Goal: Check status: Check status

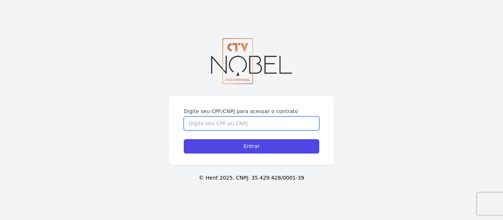
click at [200, 125] on input "Digite seu CPF/CNPJ para acessar o contrato" at bounding box center [251, 124] width 135 height 14
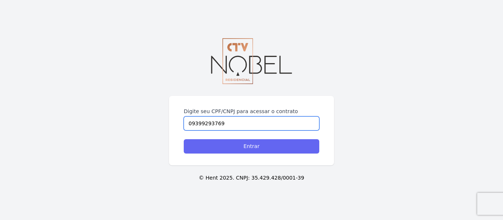
type input "09399293769"
click at [217, 144] on input "Entrar" at bounding box center [251, 147] width 135 height 14
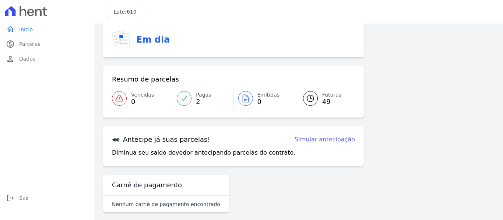
scroll to position [60, 0]
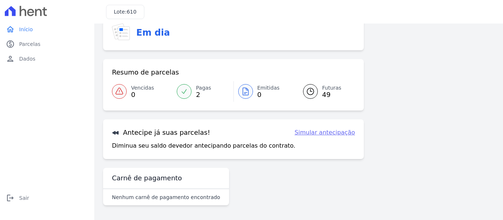
click at [322, 92] on span "49" at bounding box center [331, 95] width 19 height 6
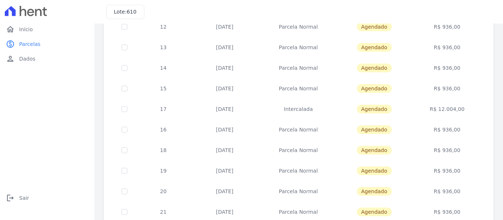
scroll to position [335, 0]
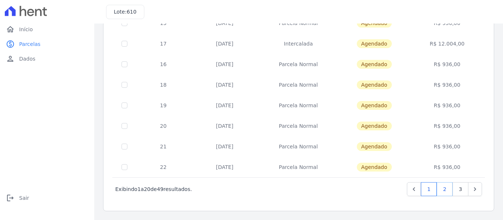
click at [441, 187] on link "2" at bounding box center [445, 190] width 16 height 14
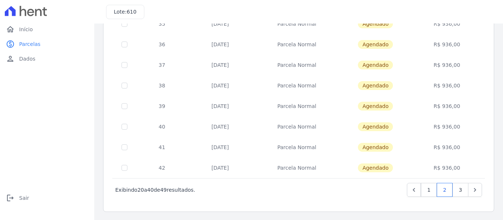
scroll to position [335, 0]
click at [454, 188] on link "3" at bounding box center [460, 190] width 16 height 14
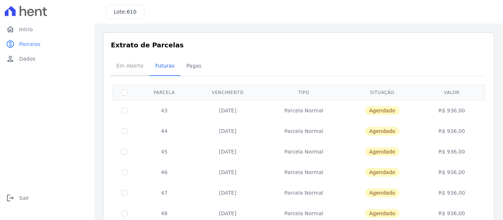
click at [135, 69] on span "Em Aberto" at bounding box center [130, 66] width 36 height 15
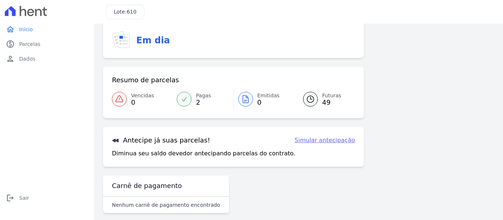
scroll to position [60, 0]
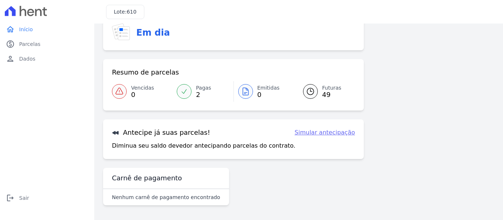
click at [335, 131] on link "Simular antecipação" at bounding box center [324, 132] width 60 height 9
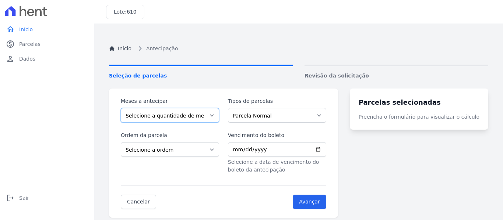
click at [216, 114] on select "Selecione a quantidade de meses a antecipar 1 2 3 4 5 6 7 8 9 10 11 12 13 14 15…" at bounding box center [170, 115] width 98 height 15
select select "1"
click at [121, 108] on select "Selecione a quantidade de meses a antecipar 1 2 3 4 5 6 7 8 9 10 11 12 13 14 15…" at bounding box center [170, 115] width 98 height 15
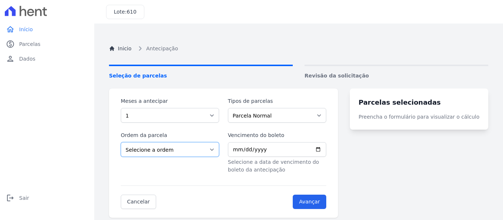
click at [214, 152] on select "Selecione a ordem Últimas parcelas Primeiras parcelas" at bounding box center [170, 149] width 98 height 15
select select "ending"
click at [121, 142] on select "Selecione a ordem Últimas parcelas Primeiras parcelas" at bounding box center [170, 149] width 98 height 15
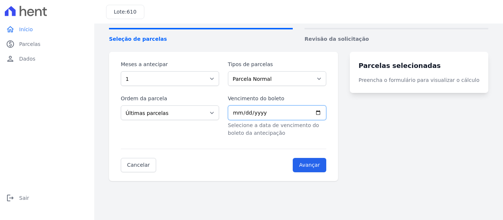
click at [326, 112] on input "Vencimento do boleto" at bounding box center [277, 113] width 98 height 15
type input "[DATE]"
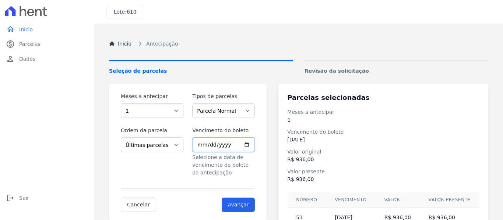
scroll to position [42, 0]
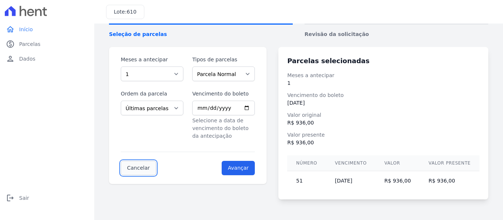
click at [146, 166] on link "Cancelar" at bounding box center [138, 168] width 35 height 14
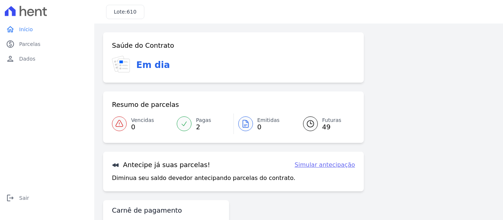
scroll to position [32, 0]
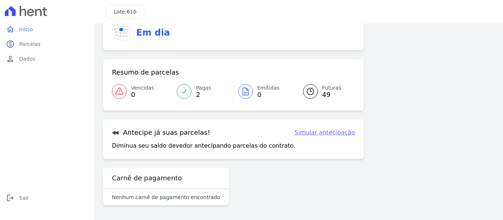
click at [187, 96] on div at bounding box center [184, 91] width 15 height 15
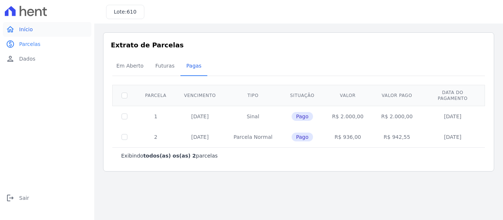
click at [28, 36] on link "home Início" at bounding box center [47, 29] width 88 height 15
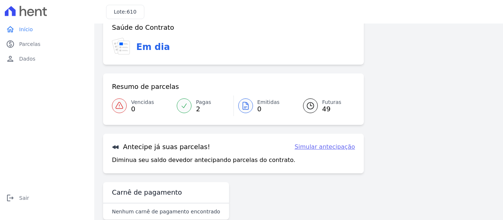
scroll to position [32, 0]
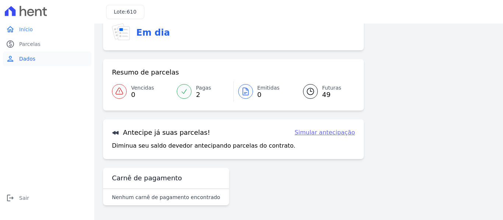
click at [18, 59] on link "person Dados" at bounding box center [47, 59] width 88 height 15
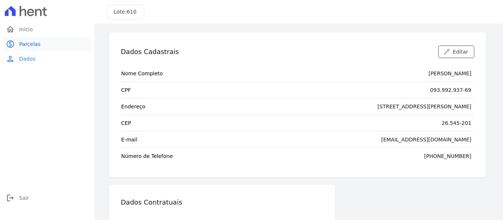
click at [35, 44] on span "Parcelas" at bounding box center [29, 43] width 21 height 7
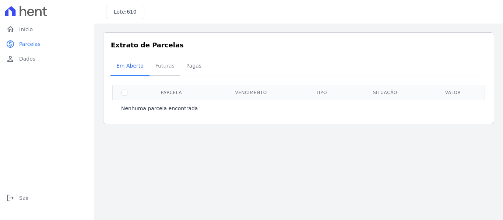
click at [158, 63] on span "Futuras" at bounding box center [165, 66] width 28 height 15
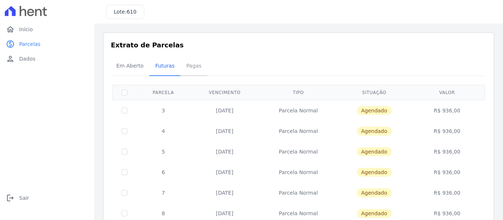
click at [183, 69] on span "Pagas" at bounding box center [194, 66] width 24 height 15
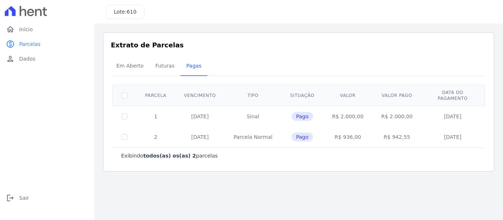
click at [124, 135] on td at bounding box center [125, 137] width 24 height 21
click at [124, 93] on input "checkbox" at bounding box center [124, 96] width 6 height 6
click at [127, 114] on td at bounding box center [125, 116] width 24 height 21
click at [123, 93] on input "checkbox" at bounding box center [124, 96] width 6 height 6
checkbox input "false"
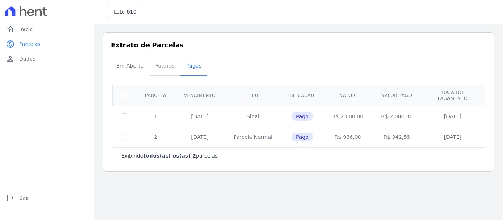
click at [162, 71] on span "Futuras" at bounding box center [165, 66] width 28 height 15
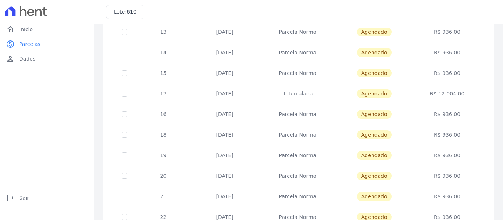
scroll to position [335, 0]
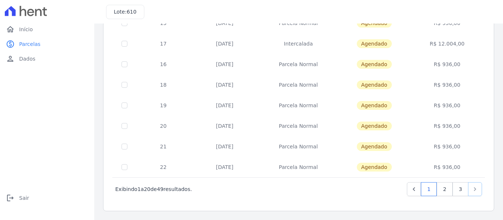
click at [468, 191] on link "Next" at bounding box center [475, 190] width 14 height 14
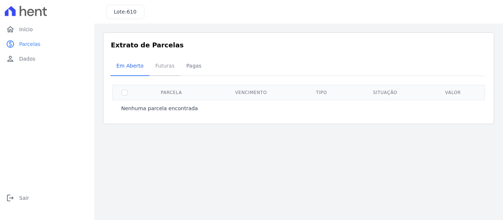
click at [158, 66] on span "Futuras" at bounding box center [165, 66] width 28 height 15
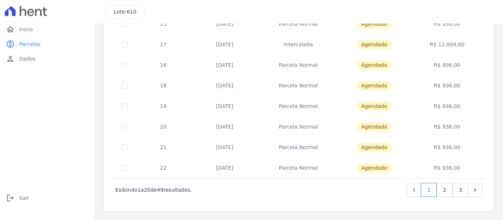
scroll to position [335, 0]
click at [452, 193] on link "3" at bounding box center [460, 190] width 16 height 14
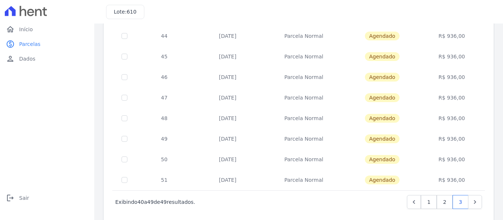
scroll to position [108, 0]
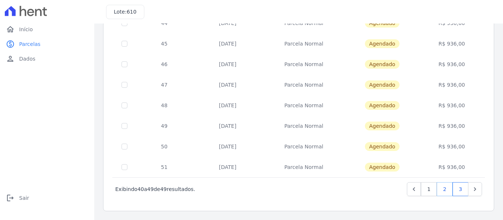
click at [437, 189] on link "2" at bounding box center [445, 190] width 16 height 14
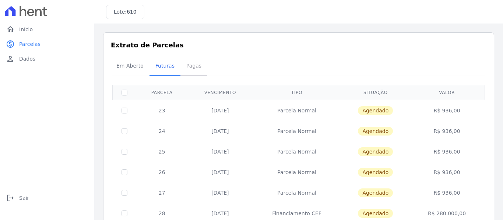
click at [185, 66] on span "Pagas" at bounding box center [194, 66] width 24 height 15
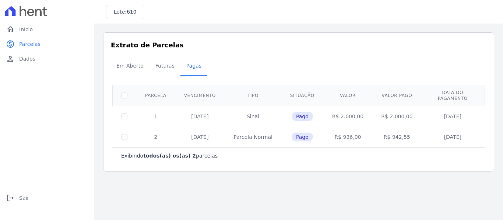
drag, startPoint x: 336, startPoint y: 130, endPoint x: 358, endPoint y: 130, distance: 22.5
click at [358, 130] on td "R$ 936,00" at bounding box center [347, 137] width 49 height 21
click at [344, 155] on div "Exibindo todos(as) os(as) 2 parcelas" at bounding box center [298, 156] width 373 height 17
click at [161, 67] on span "Futuras" at bounding box center [165, 66] width 28 height 15
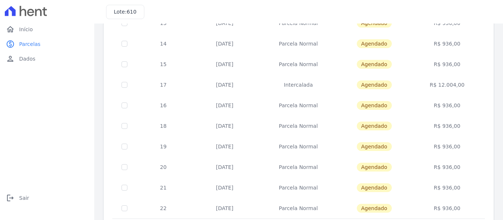
scroll to position [294, 0]
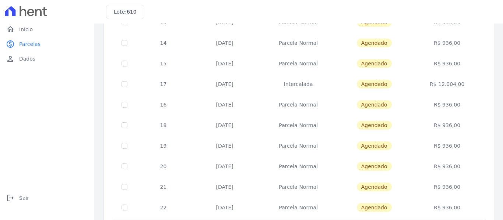
drag, startPoint x: 432, startPoint y: 84, endPoint x: 461, endPoint y: 84, distance: 28.7
click at [461, 84] on td "R$ 12.004,00" at bounding box center [446, 84] width 73 height 21
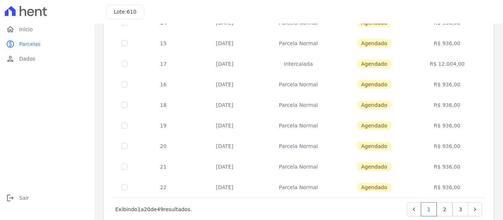
scroll to position [335, 0]
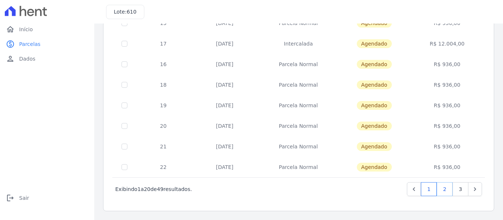
click at [438, 195] on link "2" at bounding box center [445, 190] width 16 height 14
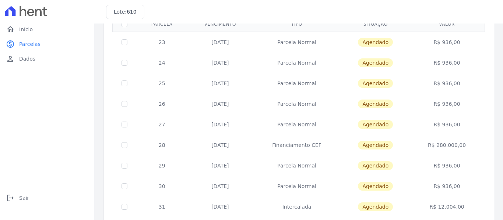
scroll to position [74, 0]
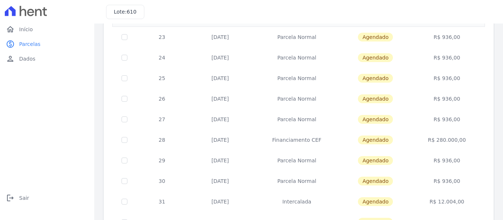
drag, startPoint x: 429, startPoint y: 138, endPoint x: 467, endPoint y: 138, distance: 37.5
click at [467, 138] on td "R$ 280.000,00" at bounding box center [446, 140] width 73 height 21
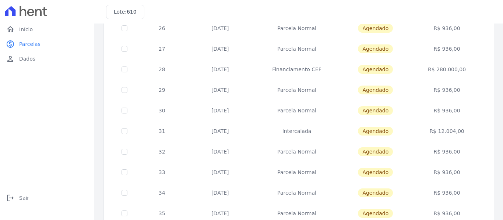
scroll to position [147, 0]
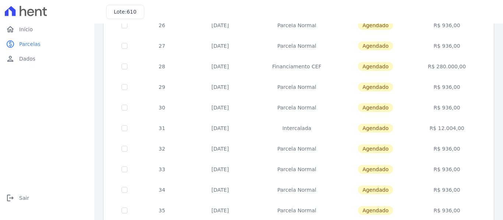
drag, startPoint x: 430, startPoint y: 129, endPoint x: 461, endPoint y: 129, distance: 30.9
click at [461, 129] on td "R$ 12.004,00" at bounding box center [446, 128] width 73 height 21
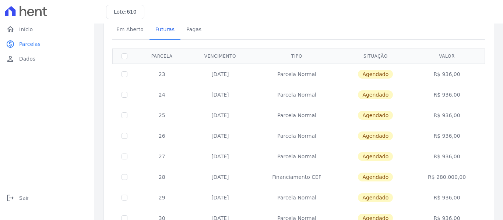
scroll to position [37, 0]
drag, startPoint x: 157, startPoint y: 179, endPoint x: 470, endPoint y: 180, distance: 312.9
click at [470, 180] on tr "28 [DATE] Financiamento CEF [GEOGRAPHIC_DATA] R$ 280.000,00" at bounding box center [299, 177] width 372 height 21
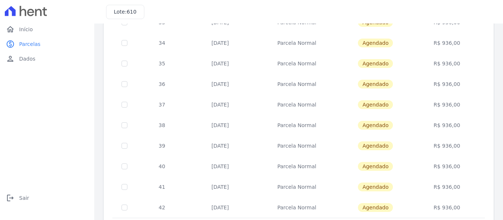
scroll to position [335, 0]
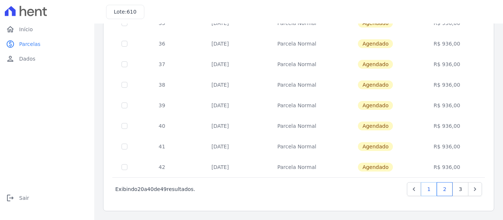
click at [423, 194] on link "1" at bounding box center [429, 190] width 16 height 14
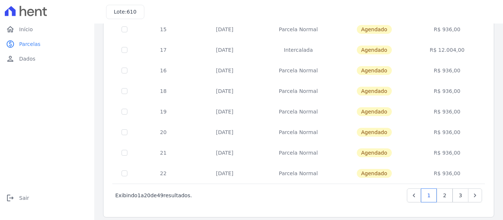
scroll to position [335, 0]
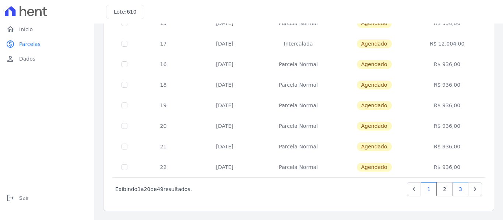
click at [452, 184] on link "3" at bounding box center [460, 190] width 16 height 14
